Goal: Information Seeking & Learning: Learn about a topic

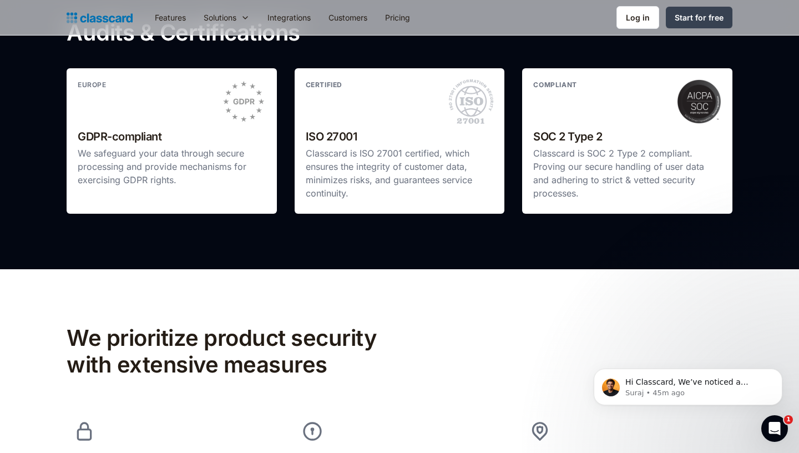
scroll to position [304, 0]
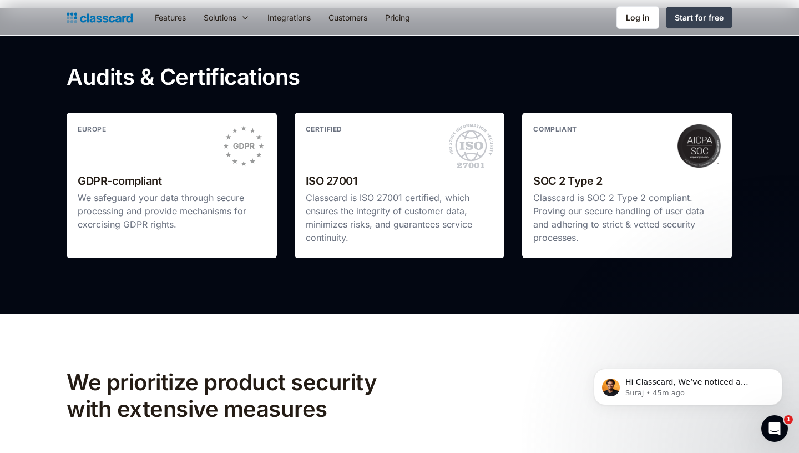
click at [206, 191] on p "We safeguard your data through secure processing and provide mechanisms for exe…" at bounding box center [172, 211] width 188 height 40
click at [242, 125] on img at bounding box center [243, 146] width 44 height 44
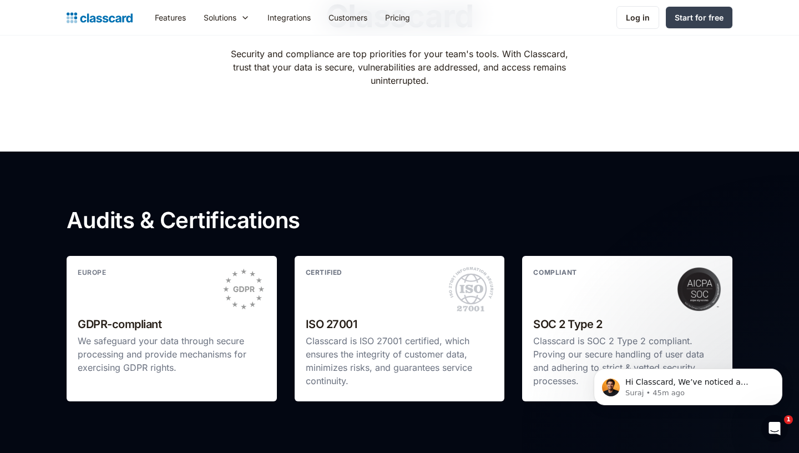
scroll to position [0, 0]
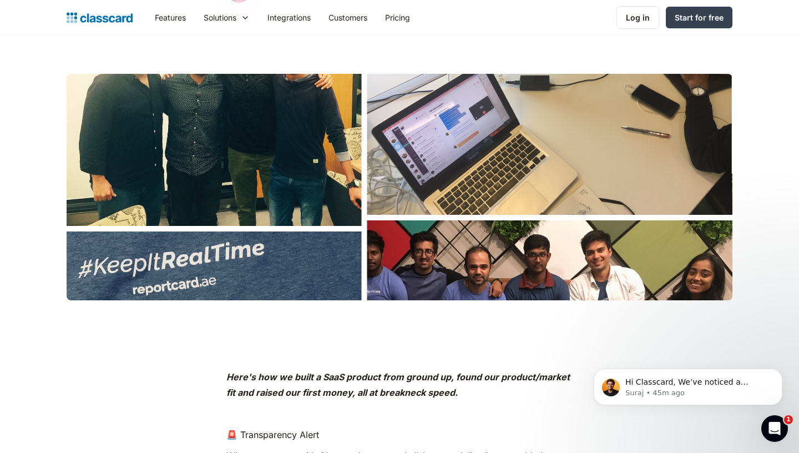
scroll to position [291, 0]
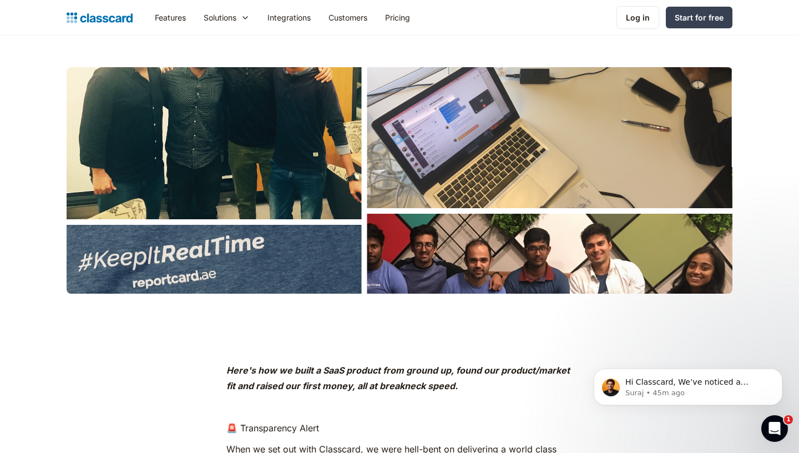
click at [391, 225] on div at bounding box center [400, 180] width 666 height 226
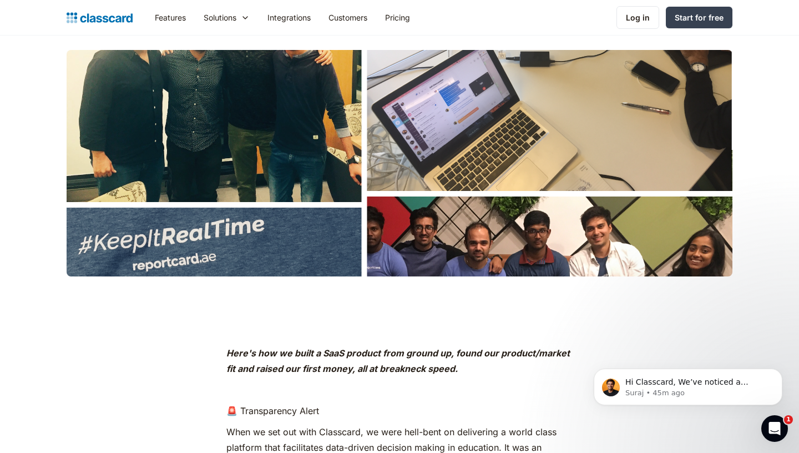
scroll to position [315, 0]
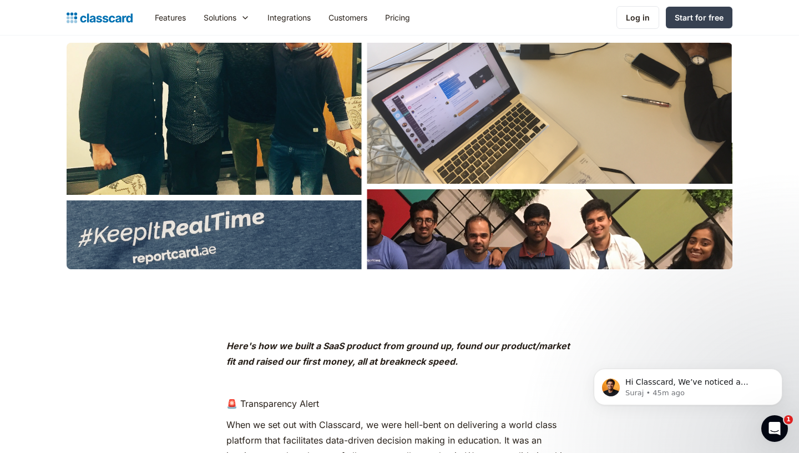
click at [417, 230] on div at bounding box center [400, 156] width 666 height 226
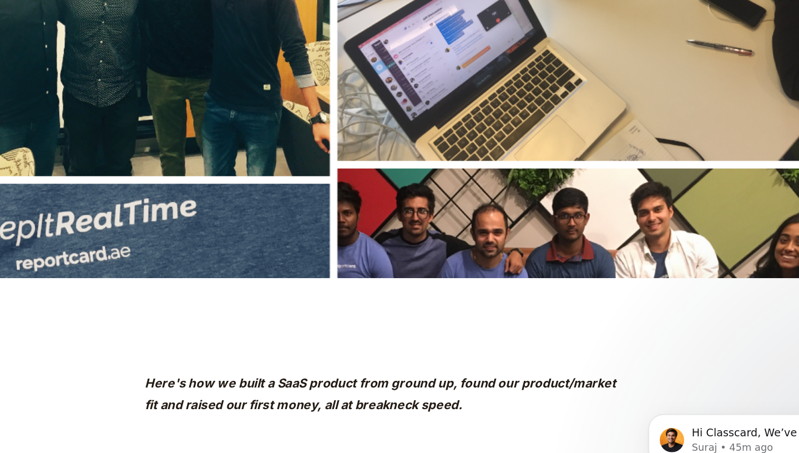
scroll to position [321, 0]
